Goal: Information Seeking & Learning: Learn about a topic

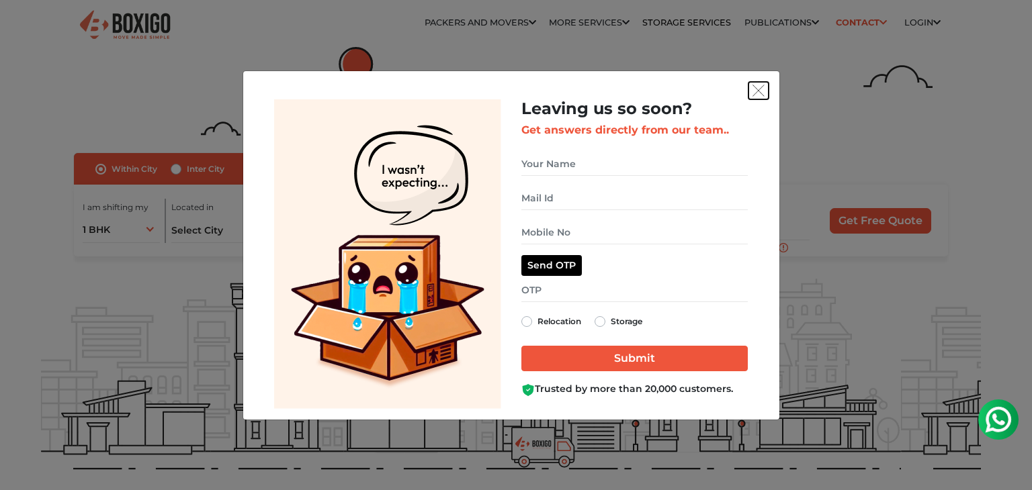
click at [754, 87] on img "get free quote dialog" at bounding box center [758, 91] width 12 height 12
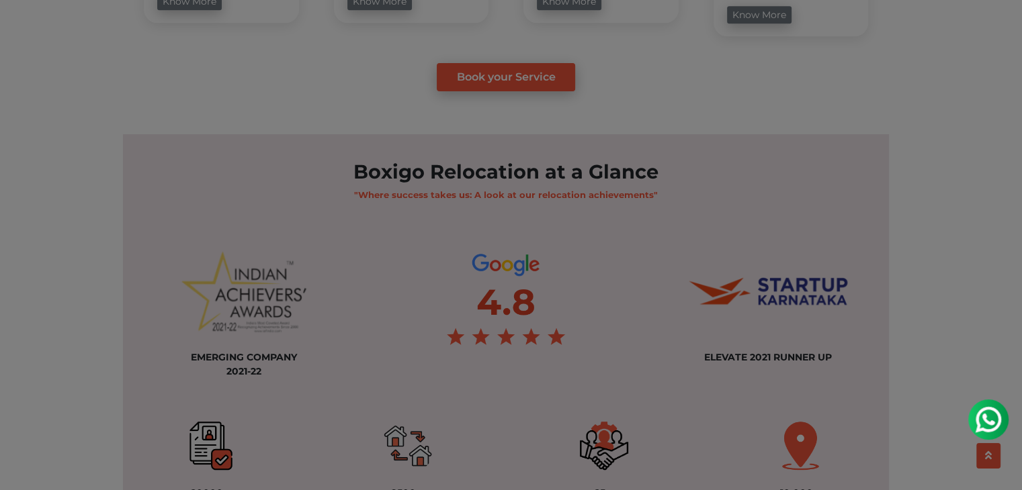
scroll to position [1008, 0]
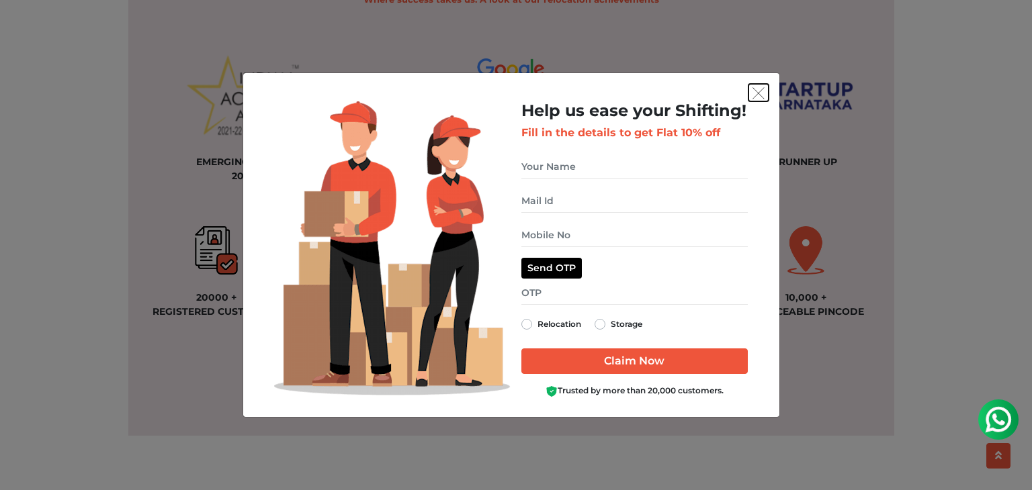
click at [759, 85] on button "get free quote dialog" at bounding box center [758, 92] width 20 height 17
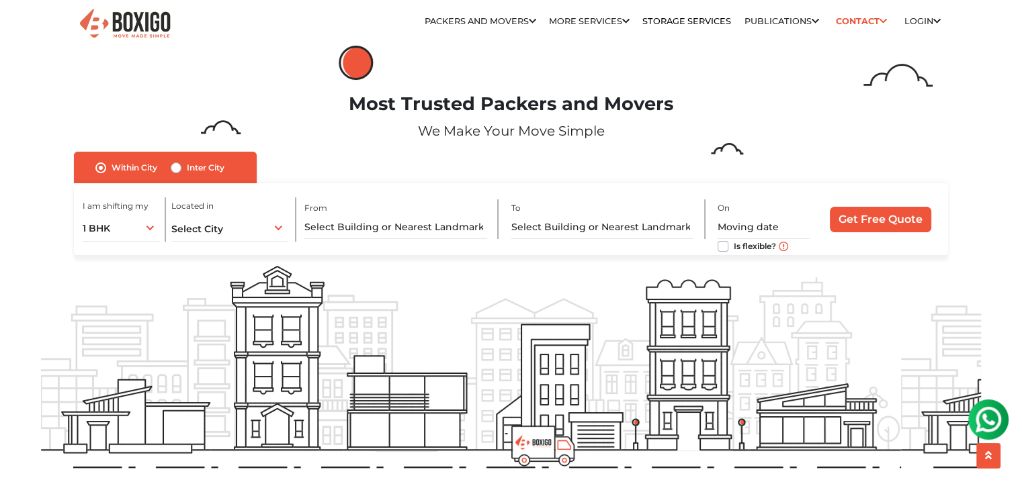
scroll to position [0, 0]
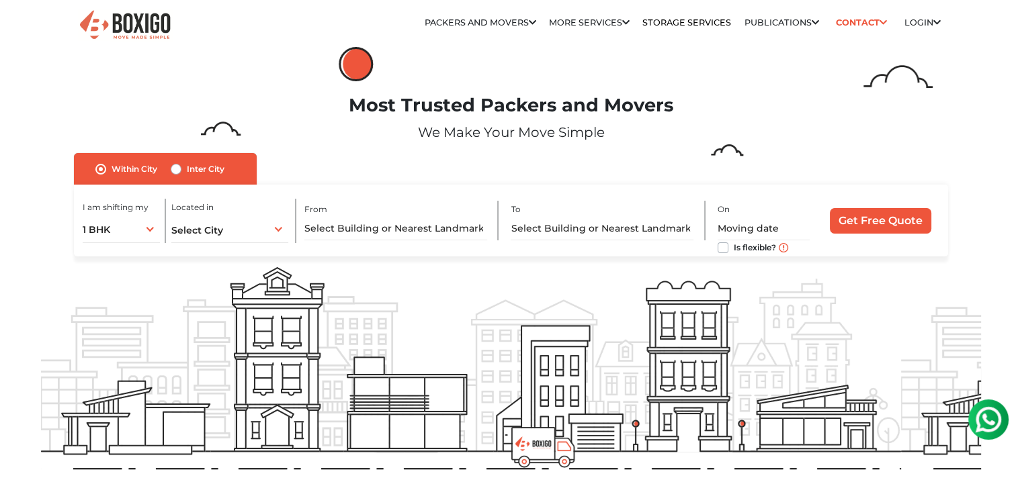
click at [126, 22] on img at bounding box center [125, 25] width 94 height 33
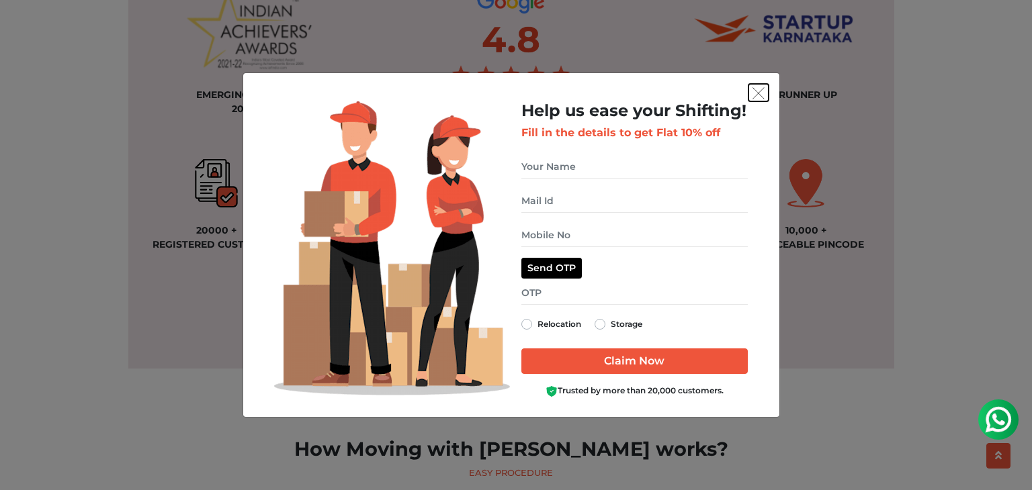
click at [758, 89] on img "get free quote dialog" at bounding box center [758, 93] width 12 height 12
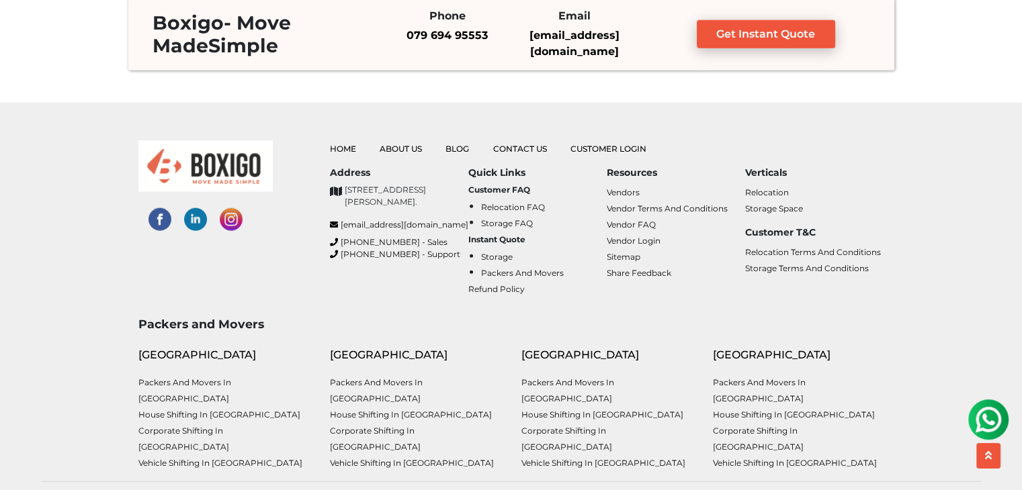
scroll to position [3369, 0]
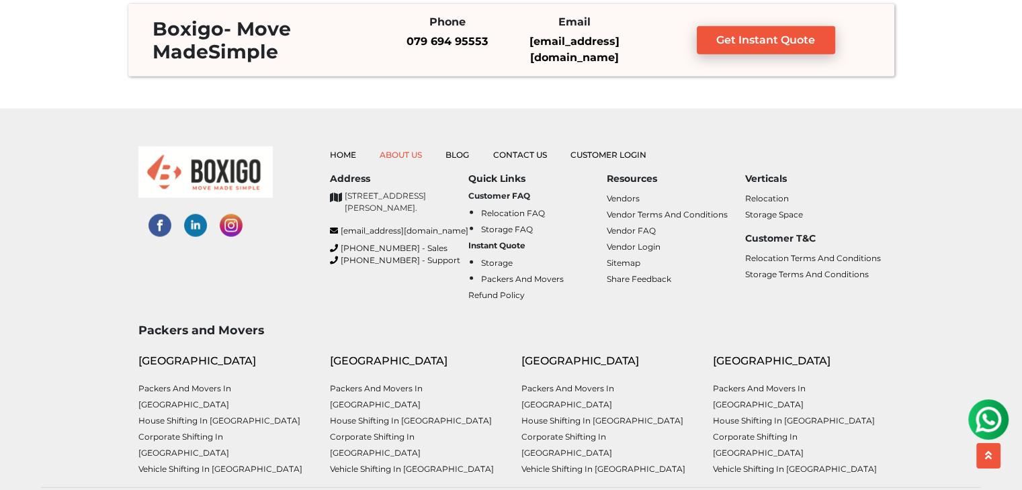
click at [402, 153] on link "About Us" at bounding box center [401, 155] width 42 height 10
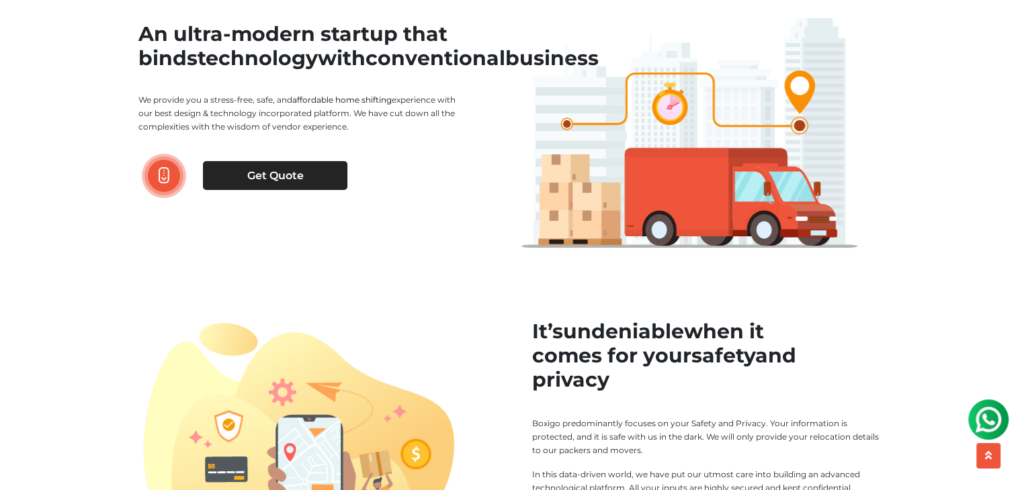
drag, startPoint x: 140, startPoint y: 116, endPoint x: 359, endPoint y: 154, distance: 222.2
click at [359, 154] on div "An ultra-modern startup that binds technology with conventional business We pro…" at bounding box center [319, 95] width 363 height 191
copy p "We provide you a stress-free, safe, and affordable home shifting experience wit…"
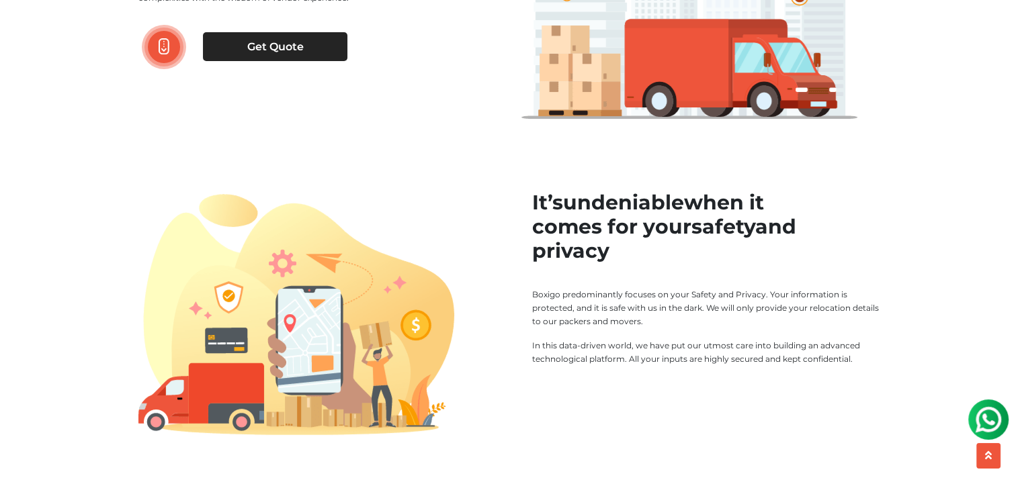
scroll to position [202, 0]
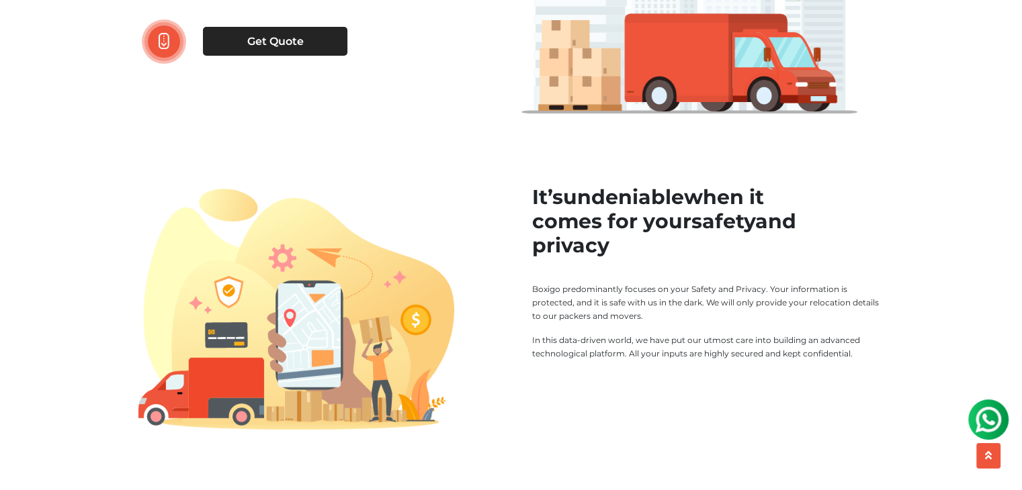
drag, startPoint x: 531, startPoint y: 290, endPoint x: 860, endPoint y: 360, distance: 336.0
click at [860, 360] on div "It’s undeniable when it comes for your safety and privacy Boxigo predominantly …" at bounding box center [708, 272] width 352 height 175
copy div "Boxigo predominantly focuses on your Safety and Privacy. Your information is pr…"
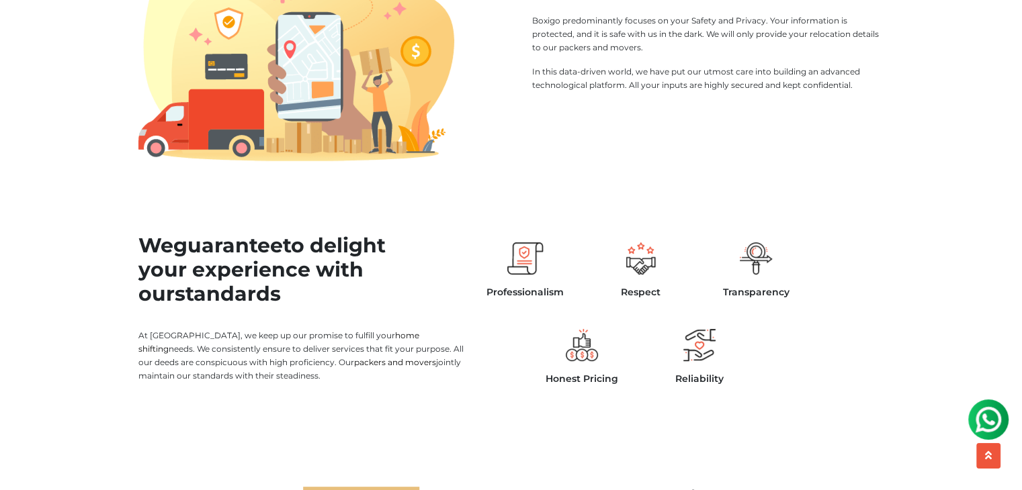
click at [601, 216] on div "Professionalism Respect Transparency Honest Pricing Reliability" at bounding box center [641, 303] width 327 height 183
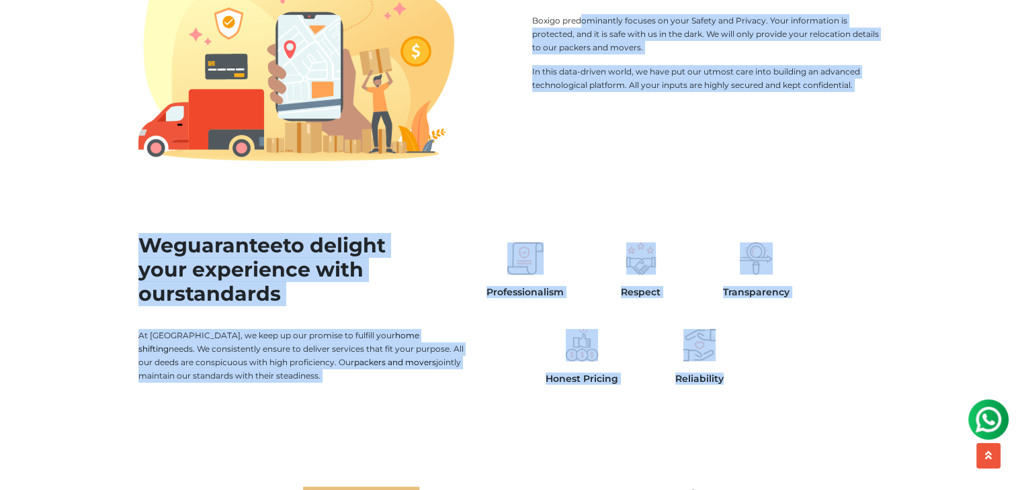
drag, startPoint x: 532, startPoint y: 19, endPoint x: 753, endPoint y: 408, distance: 447.4
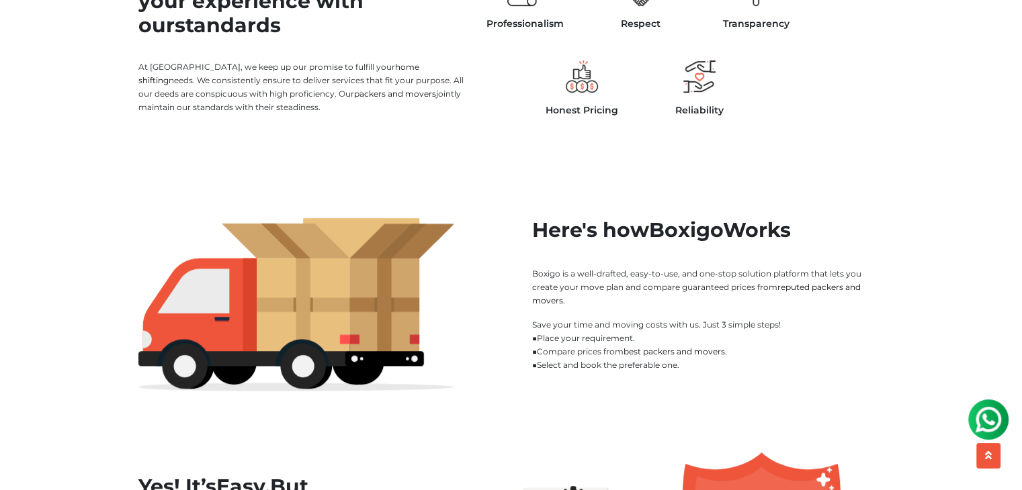
click at [653, 341] on p "Save your time and moving costs with us. Just 3 simple steps! ■ Place your requ…" at bounding box center [708, 345] width 352 height 54
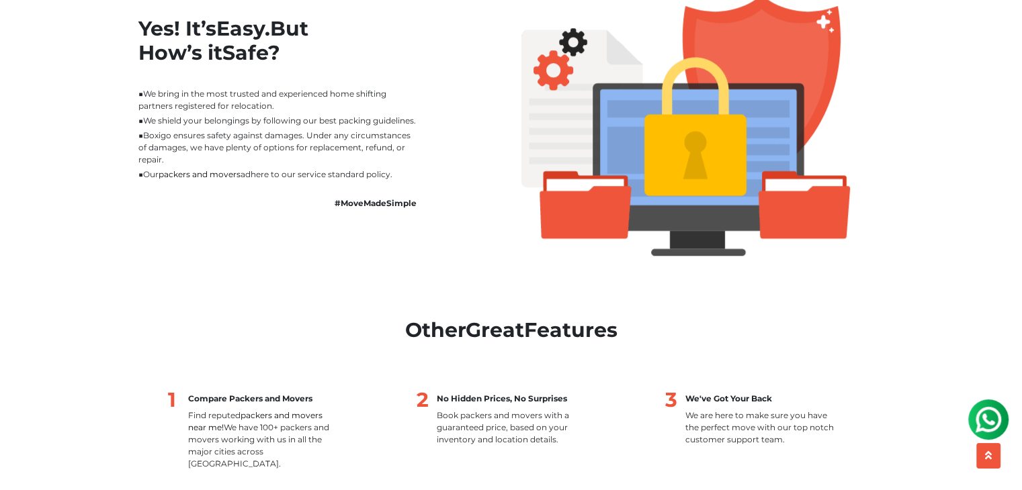
scroll to position [1209, 0]
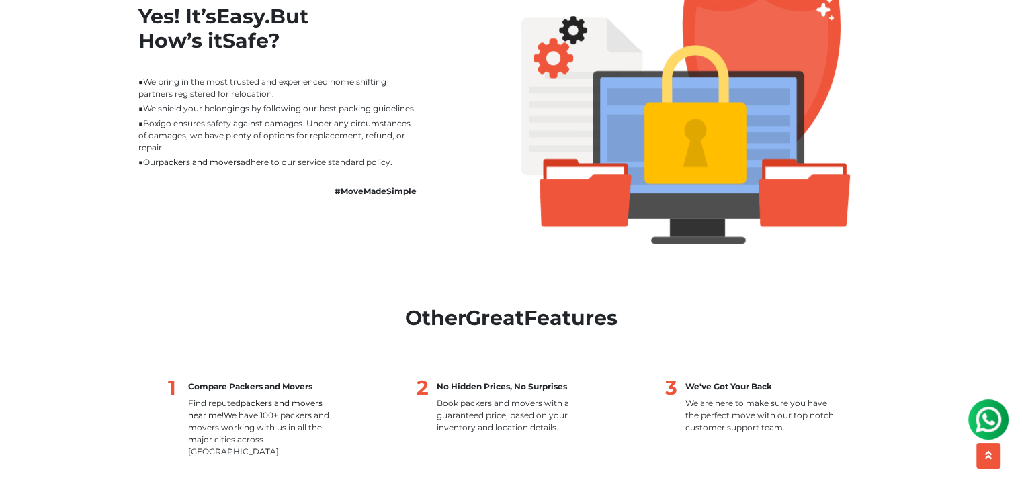
drag, startPoint x: 531, startPoint y: 81, endPoint x: 404, endPoint y: 179, distance: 160.4
copy main "Boxigo predominantly focuses on your Safety and Privacy. Your information is pr…"
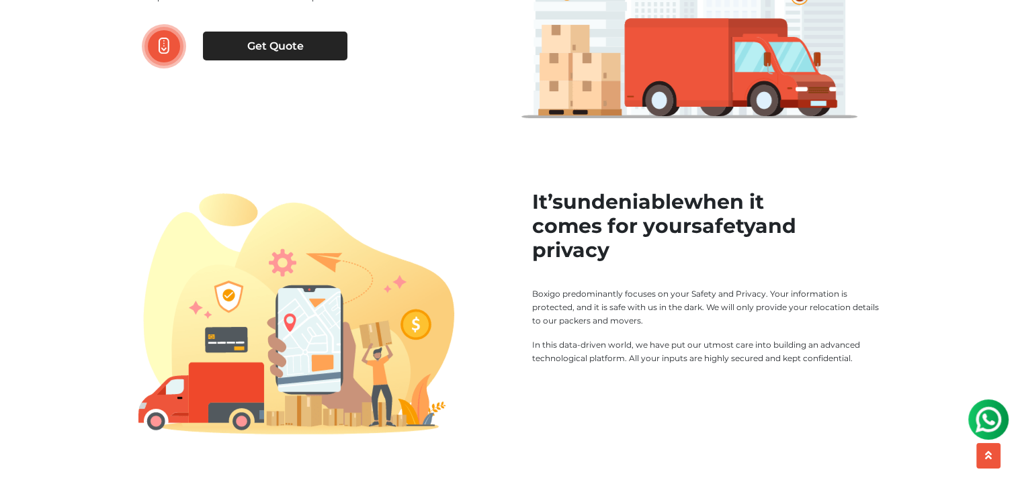
scroll to position [0, 0]
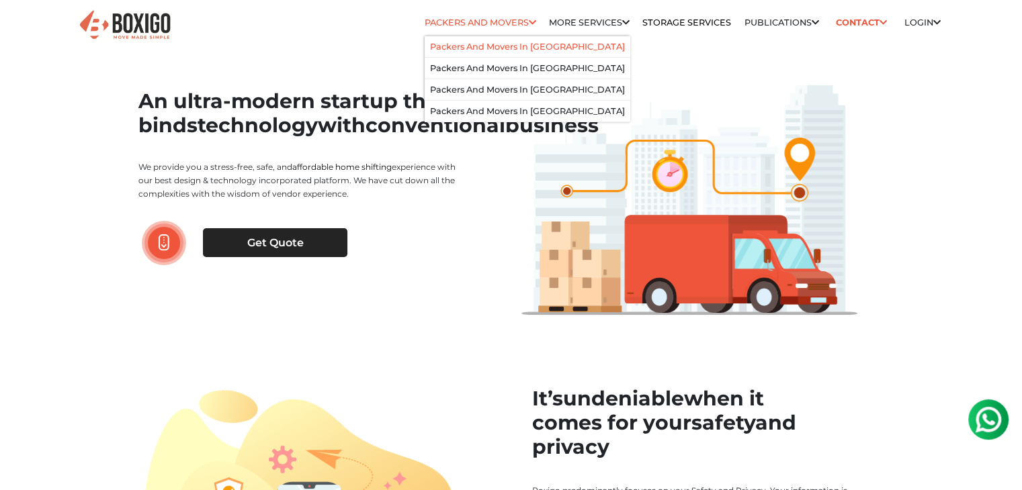
click at [477, 44] on link "Packers and Movers in [GEOGRAPHIC_DATA]" at bounding box center [527, 47] width 195 height 10
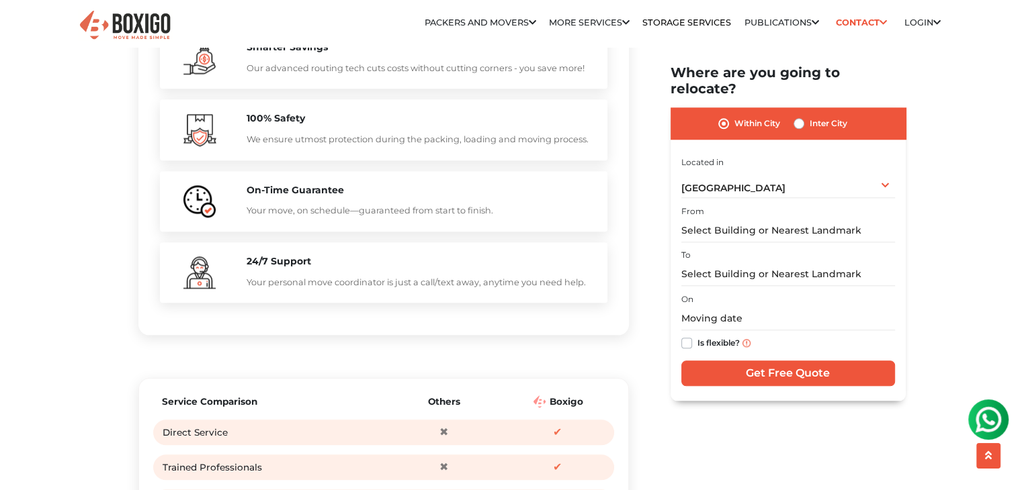
scroll to position [1411, 0]
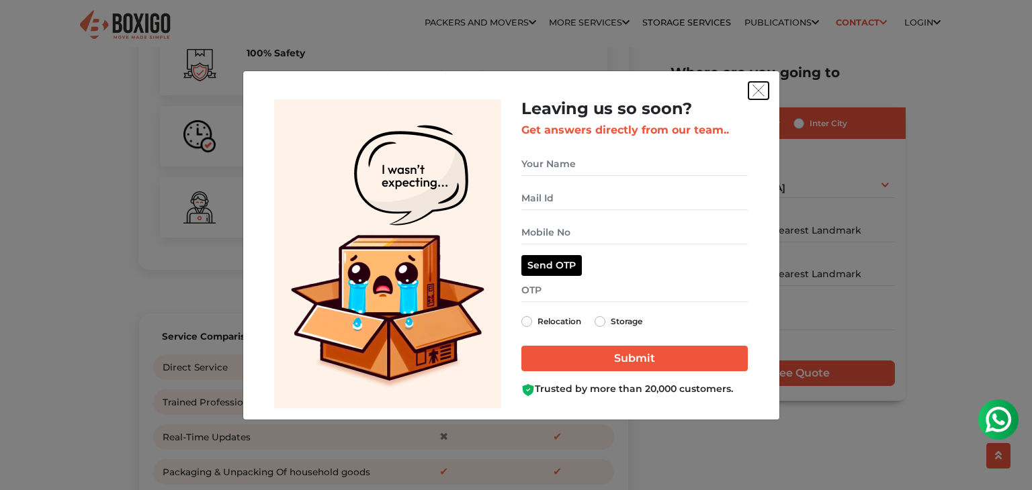
click at [748, 87] on button "get free quote dialog" at bounding box center [758, 90] width 20 height 17
